Goal: Find specific page/section: Find specific page/section

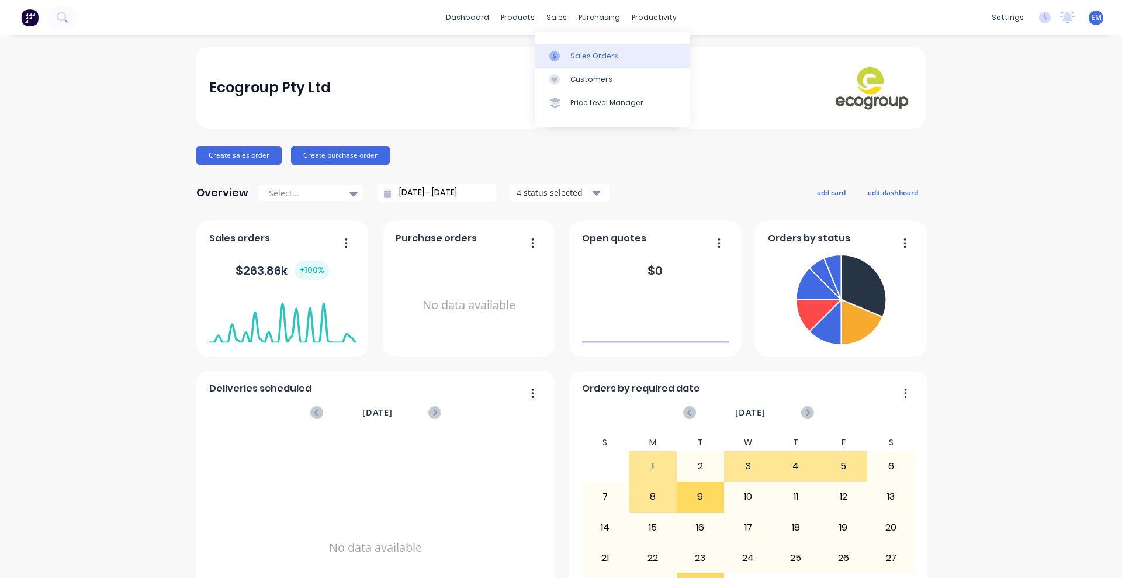
click at [579, 59] on div "Sales Orders" at bounding box center [594, 56] width 48 height 11
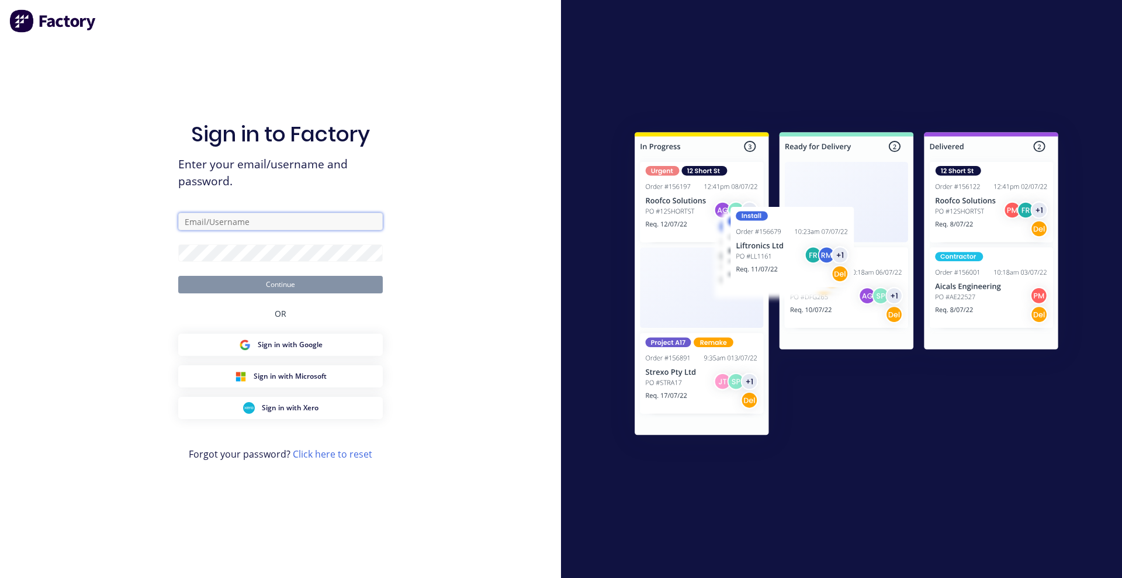
click at [316, 229] on input "text" at bounding box center [280, 222] width 205 height 18
type input "[EMAIL_ADDRESS][PERSON_NAME][DOMAIN_NAME]"
click at [293, 288] on button "Continue" at bounding box center [280, 285] width 205 height 18
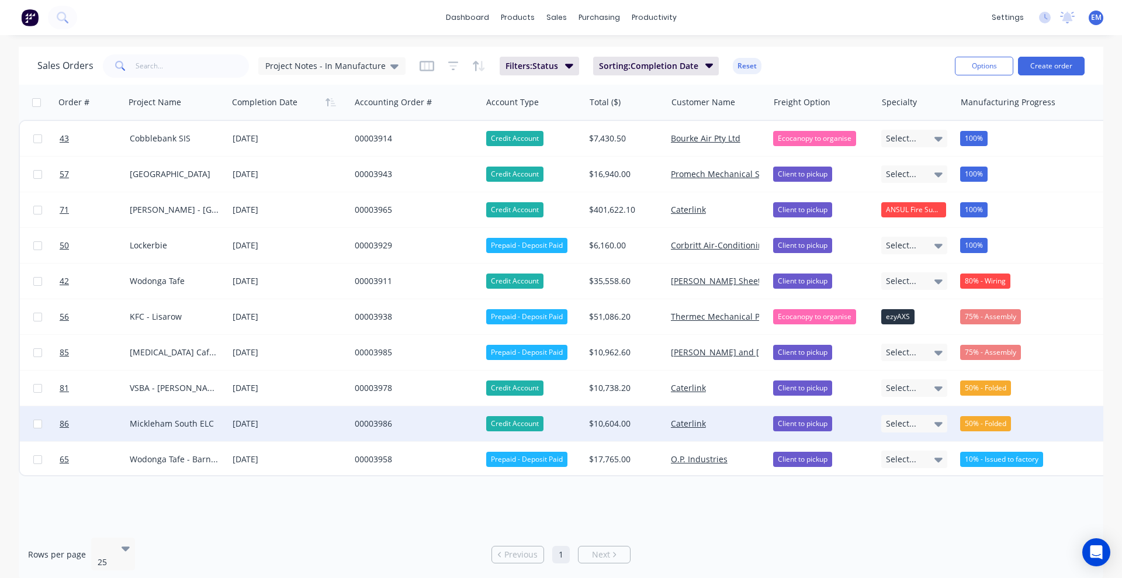
click at [990, 423] on div "50% - Folded" at bounding box center [985, 423] width 51 height 15
click at [923, 58] on div "Sales Orders Project Notes - In Manufacture Filters: Status Sorting: Completion…" at bounding box center [491, 65] width 908 height 29
